Goal: Information Seeking & Learning: Find specific fact

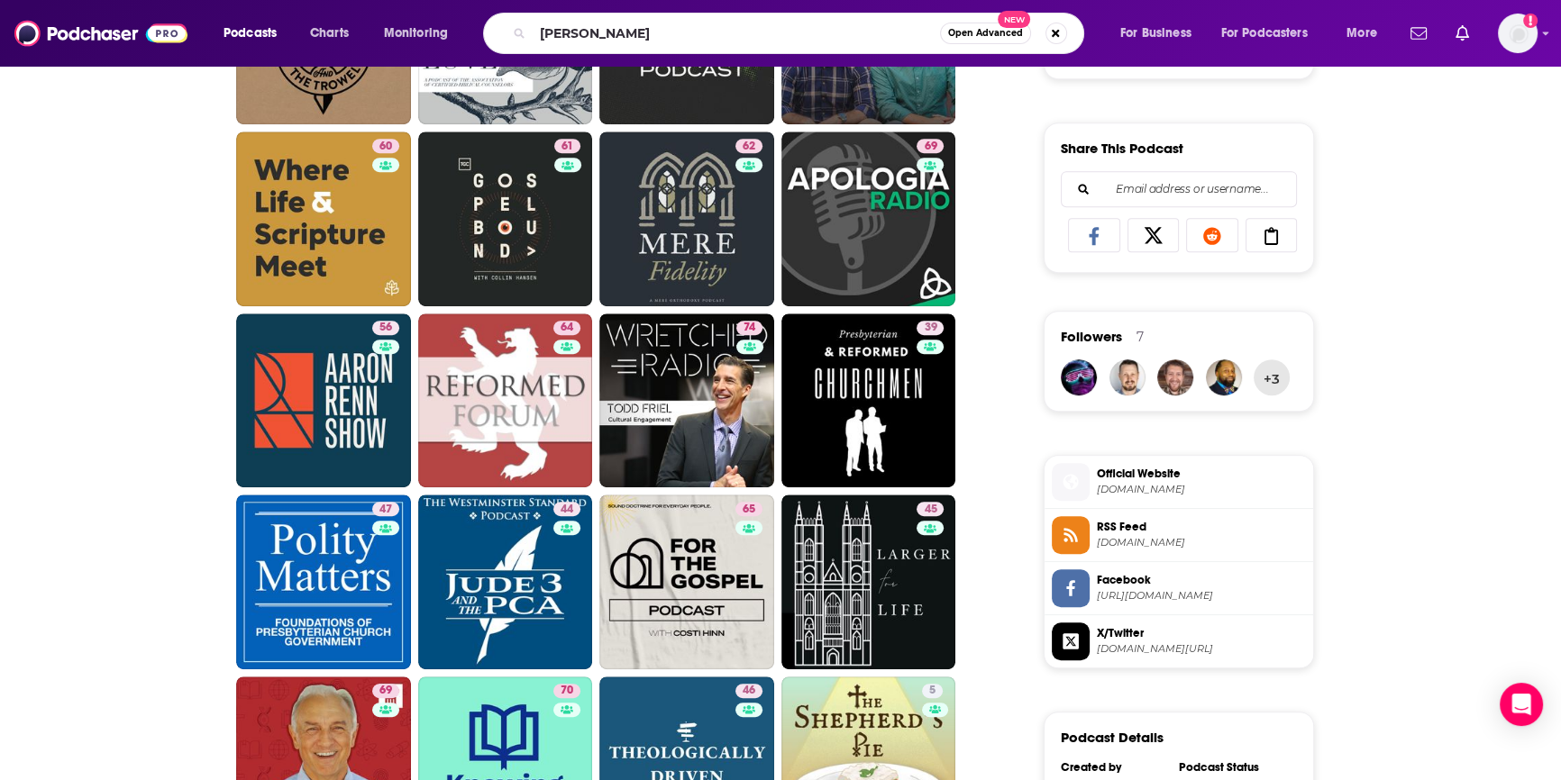
type input "[PERSON_NAME]"
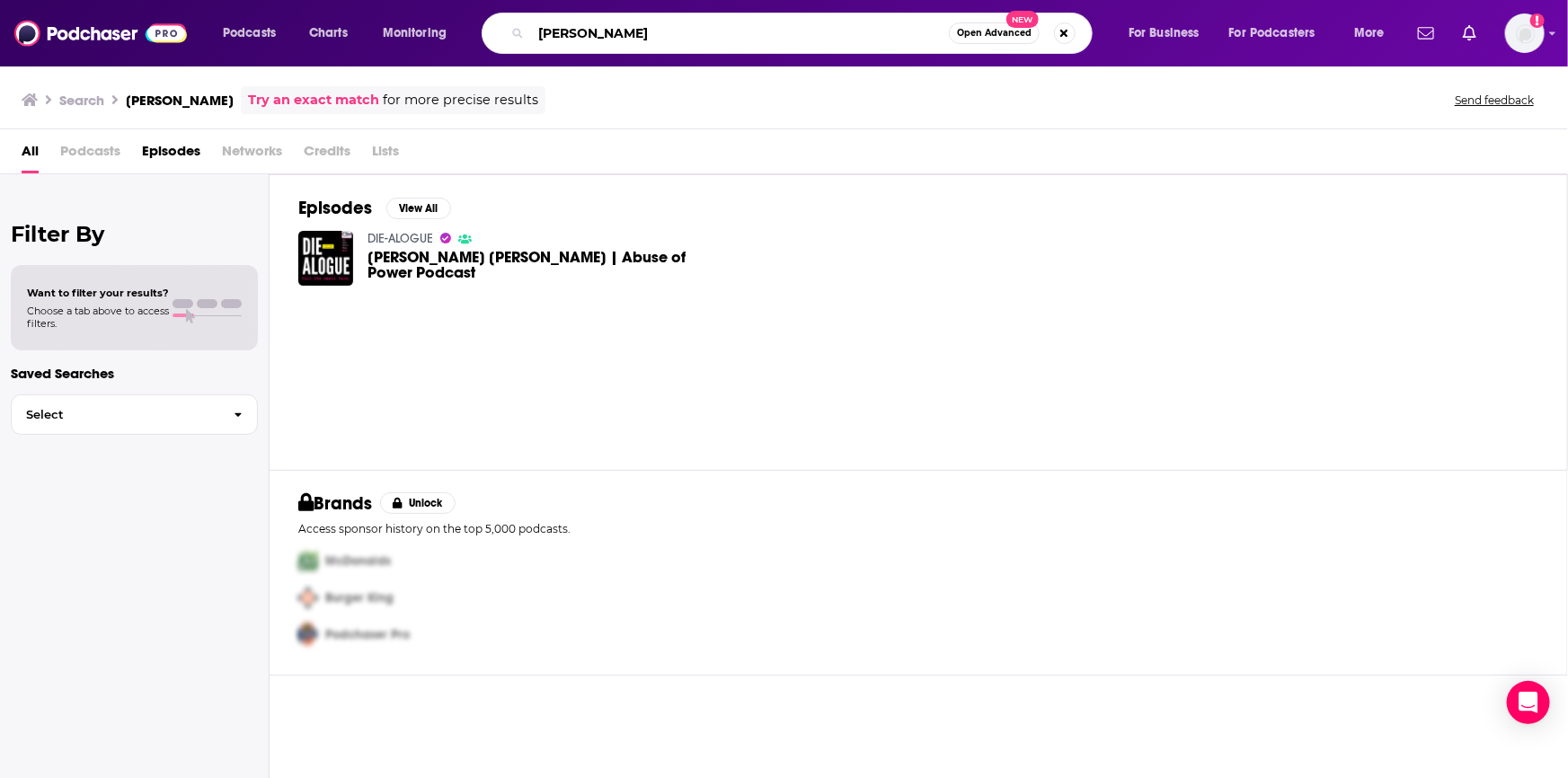
drag, startPoint x: 651, startPoint y: 31, endPoint x: 304, endPoint y: -35, distance: 353.2
click at [304, 0] on html "Podcasts Charts Monitoring [PERSON_NAME] Open Advanced New For Business For Pod…" at bounding box center [784, 389] width 1568 height 778
type input "mars hill radio"
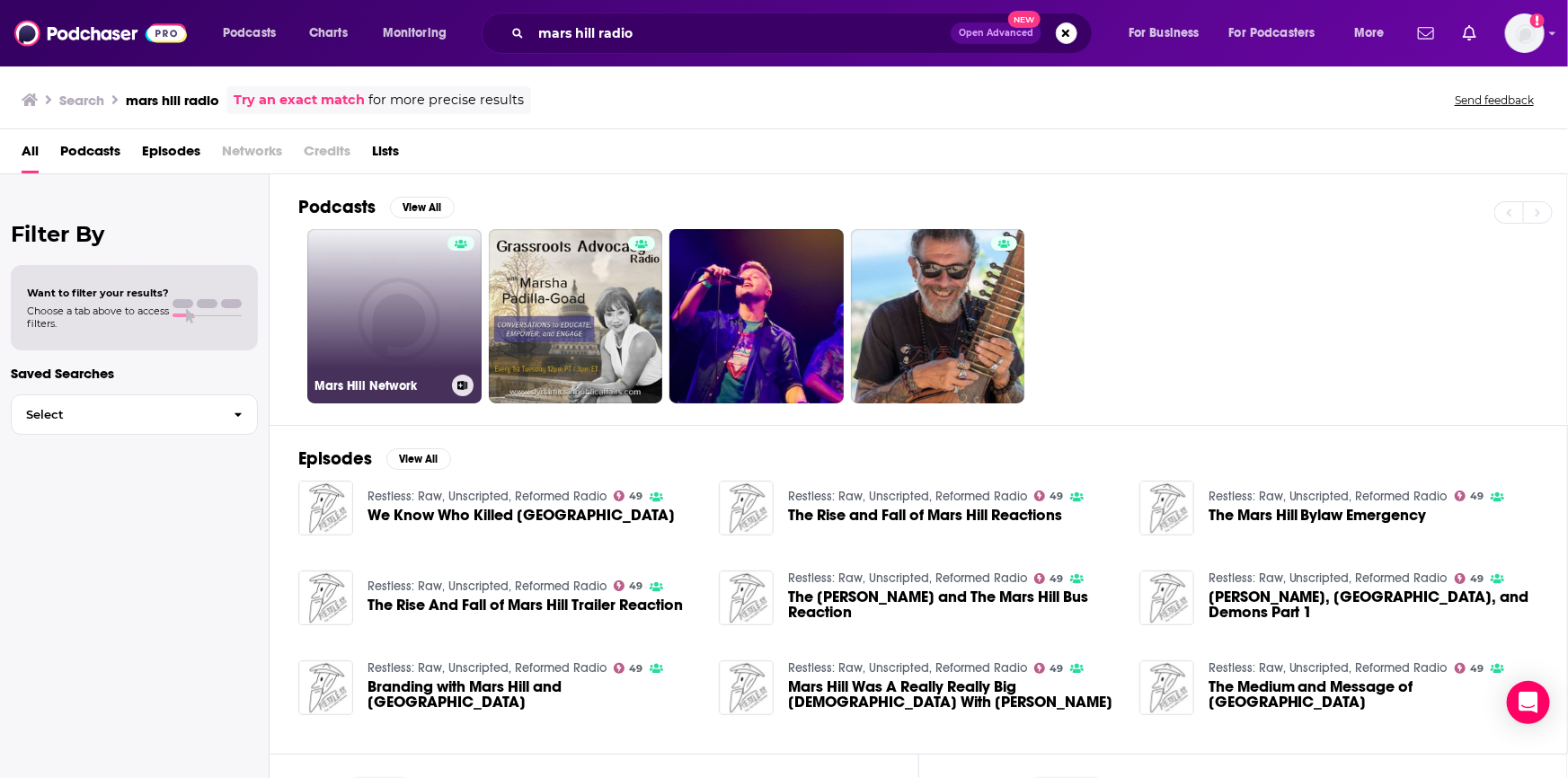
click at [396, 318] on link "Mars Hill Network" at bounding box center [394, 316] width 175 height 175
